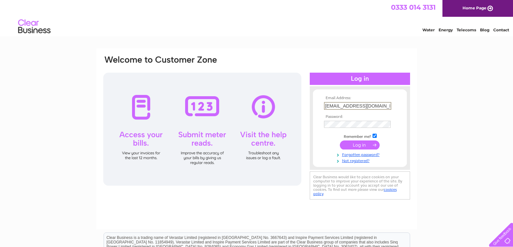
click at [376, 106] on input "johnball1946@talktalk.net" at bounding box center [357, 106] width 67 height 8
type input "[EMAIL_ADDRESS]"
click at [361, 143] on input "submit" at bounding box center [360, 144] width 40 height 9
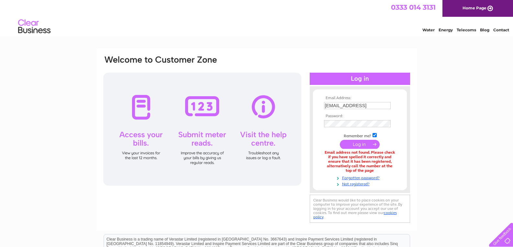
click at [421, 126] on div "Email Address: [EMAIL_ADDRESS] Password: Forgotten password?" at bounding box center [256, 195] width 513 height 293
